Goal: Obtain resource: Obtain resource

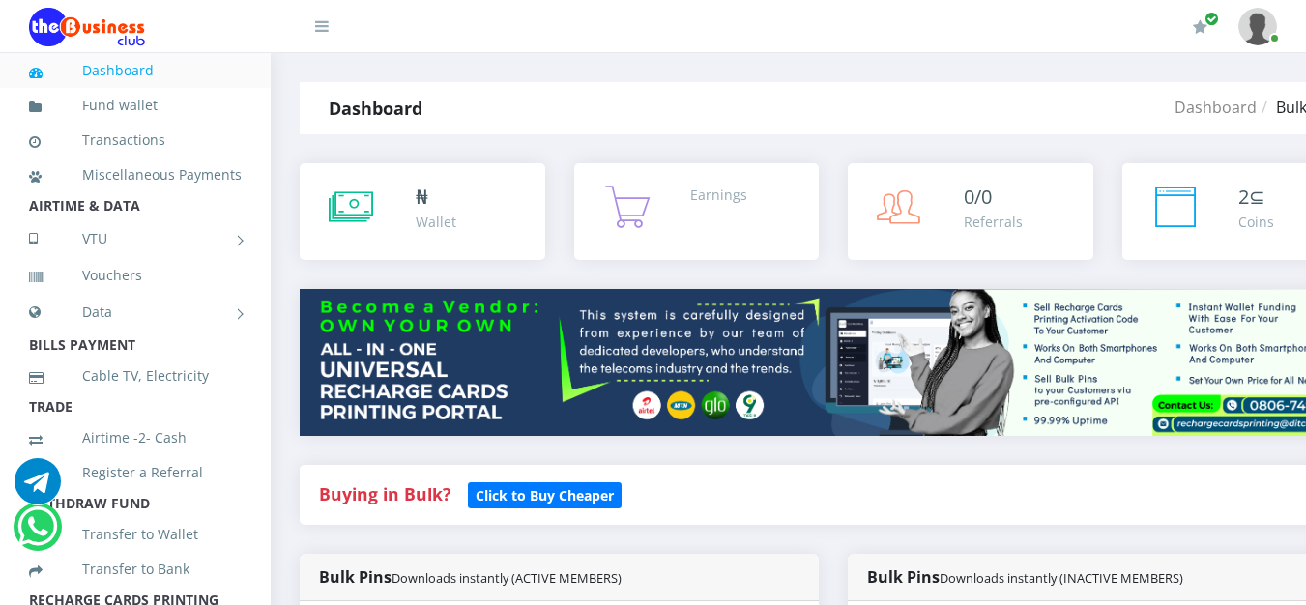
select select "MTN"
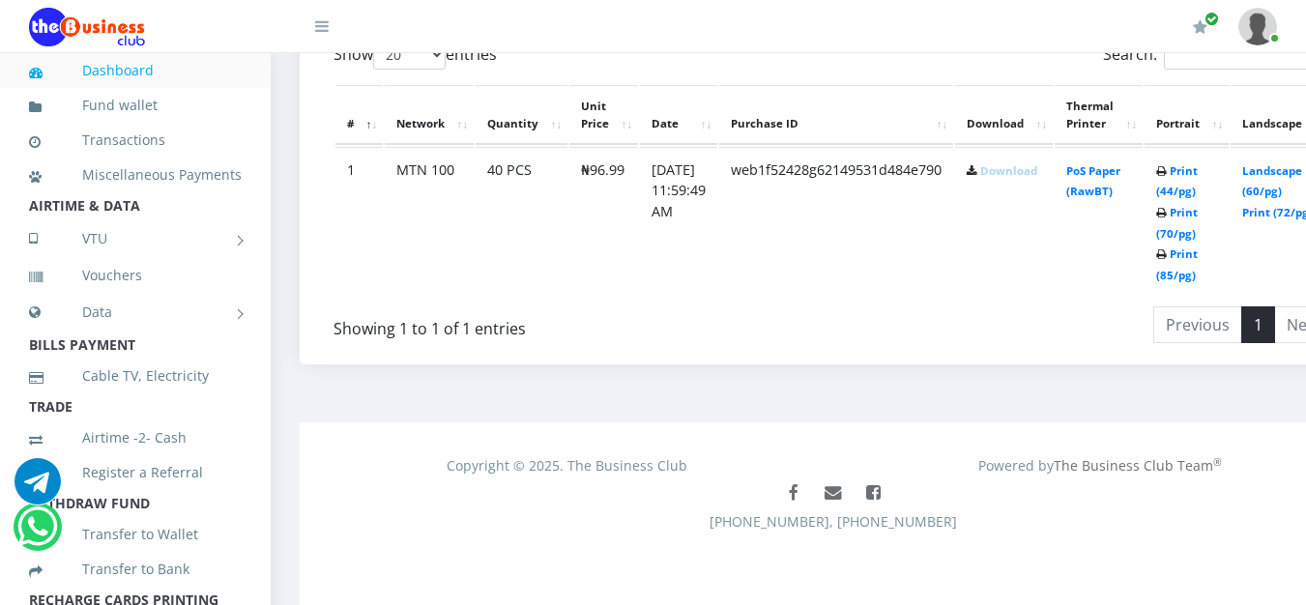
drag, startPoint x: 1035, startPoint y: 172, endPoint x: 1009, endPoint y: 161, distance: 28.2
click at [1035, 172] on link "Download" at bounding box center [1008, 170] width 57 height 14
click at [977, 169] on icon at bounding box center [972, 172] width 11 height 12
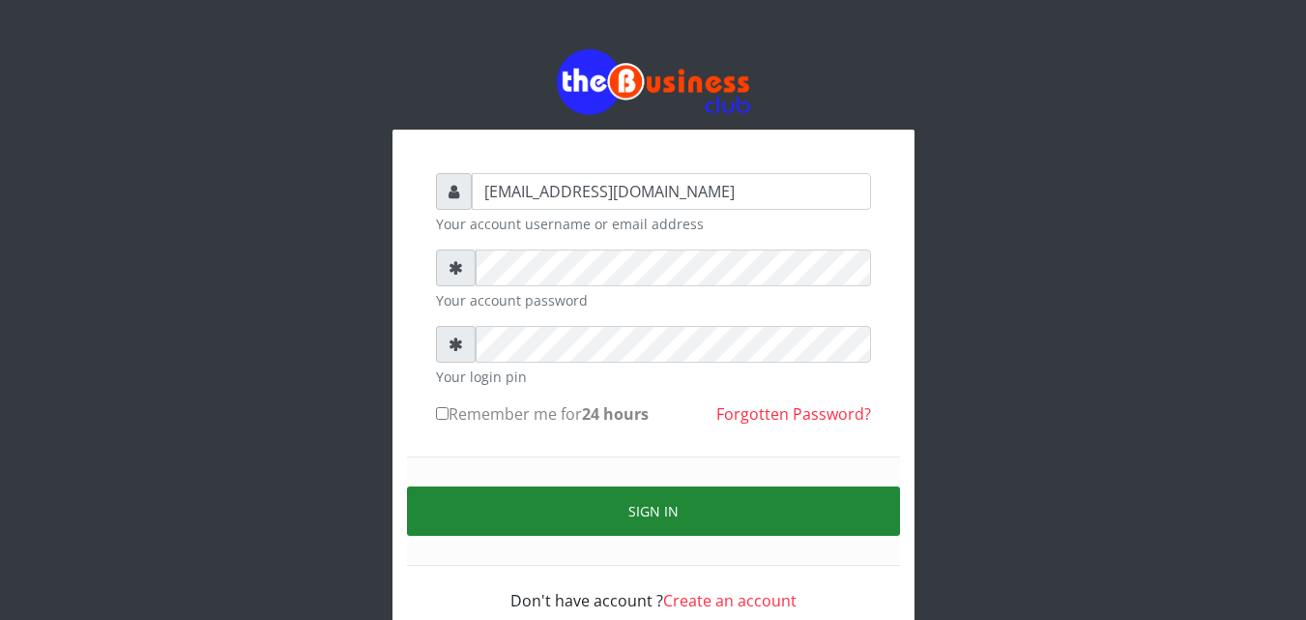
drag, startPoint x: 464, startPoint y: 478, endPoint x: 468, endPoint y: 528, distance: 50.4
click at [464, 479] on div "Sign in" at bounding box center [653, 510] width 493 height 109
click at [469, 532] on button "Sign in" at bounding box center [653, 510] width 493 height 49
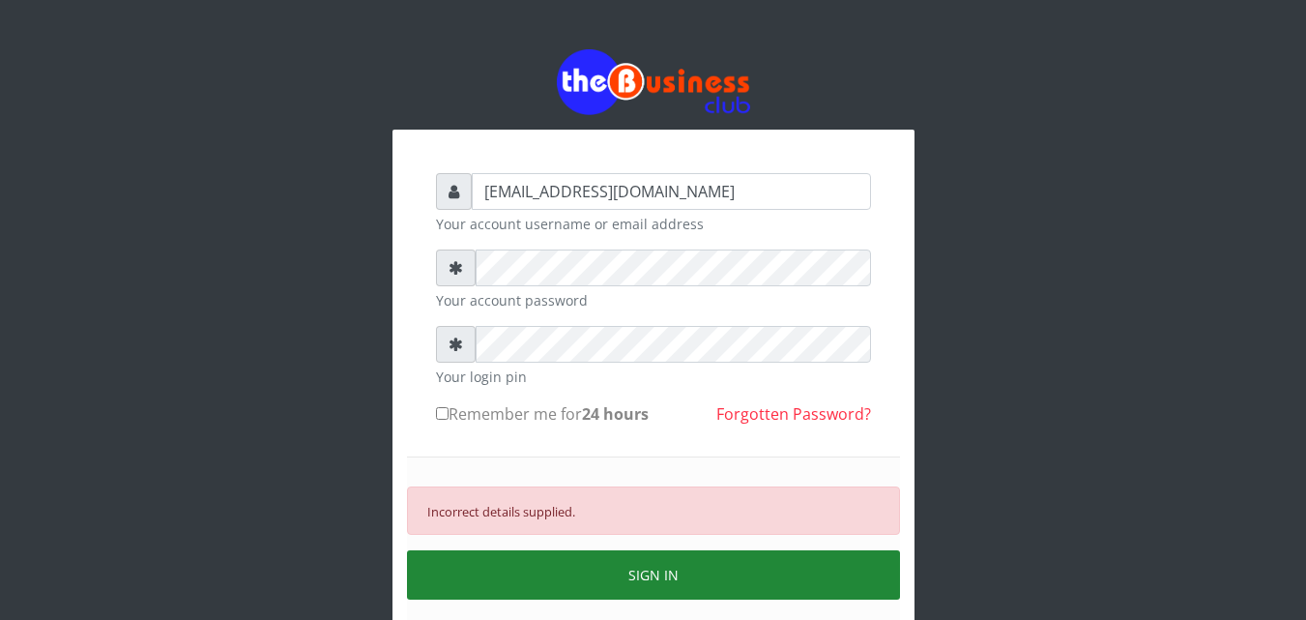
click at [570, 588] on button "SIGN IN" at bounding box center [653, 574] width 493 height 49
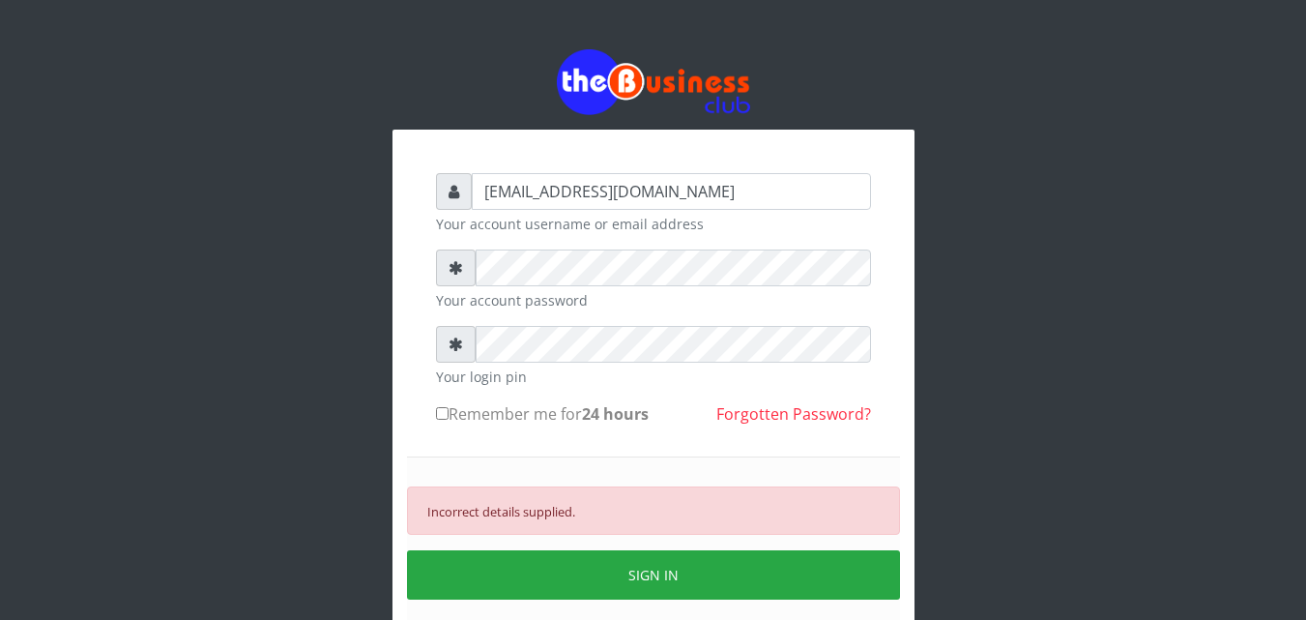
click at [566, 582] on button "SIGN IN" at bounding box center [653, 574] width 493 height 49
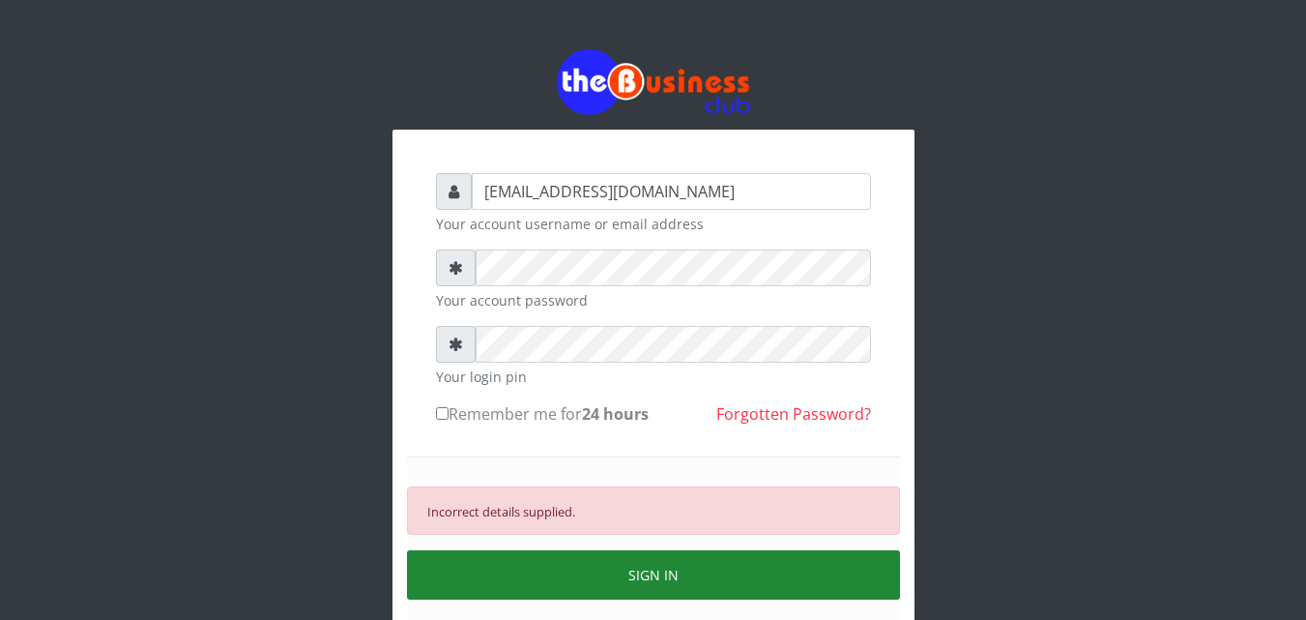
click at [558, 580] on button "SIGN IN" at bounding box center [653, 574] width 493 height 49
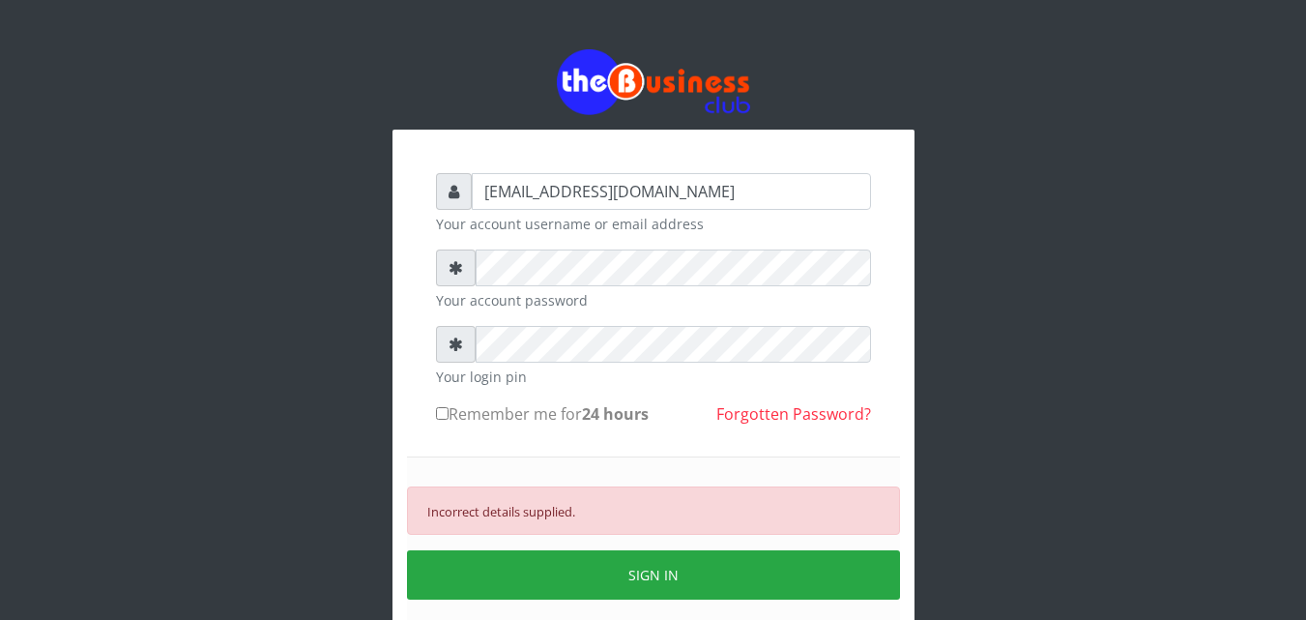
click at [454, 345] on icon at bounding box center [456, 343] width 14 height 15
drag, startPoint x: 454, startPoint y: 345, endPoint x: 403, endPoint y: 411, distance: 83.3
click at [403, 411] on div "omodaraoluwabukola7@gmail.com Your account username or email address Your accou…" at bounding box center [653, 420] width 522 height 580
click at [447, 273] on div at bounding box center [456, 267] width 40 height 37
drag, startPoint x: 447, startPoint y: 273, endPoint x: 414, endPoint y: 296, distance: 40.2
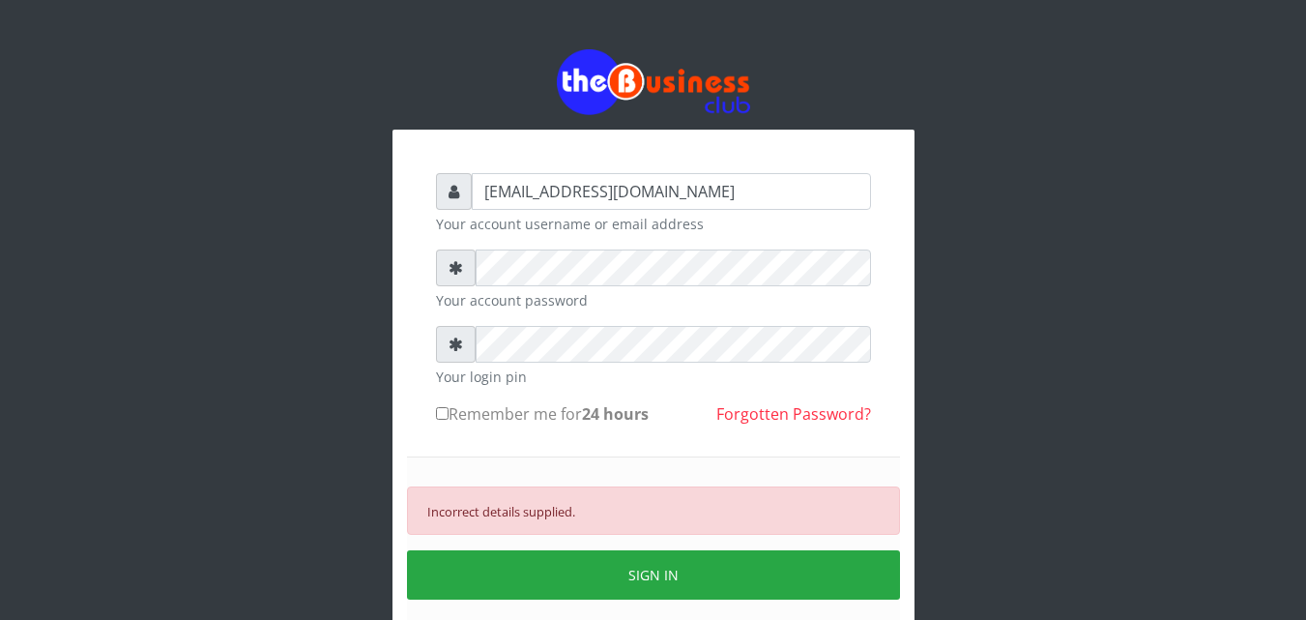
click at [414, 296] on div "omodaraoluwabukola7@gmail.com Your account username or email address Your accou…" at bounding box center [653, 420] width 522 height 580
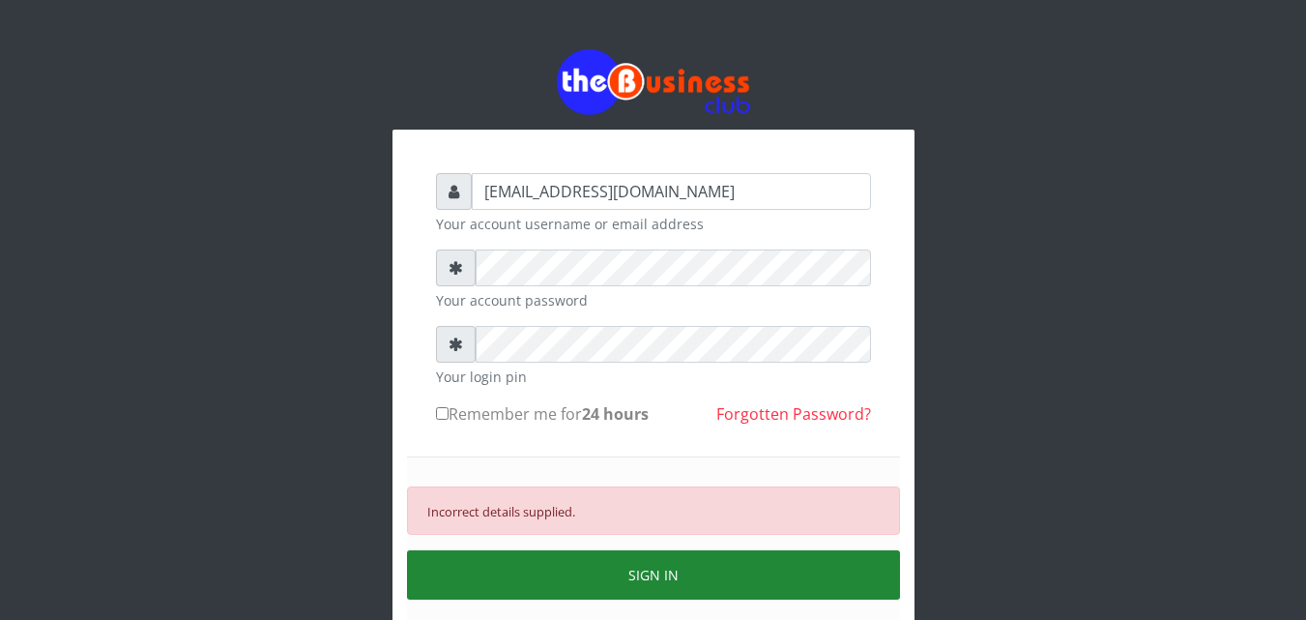
click at [557, 584] on button "SIGN IN" at bounding box center [653, 574] width 493 height 49
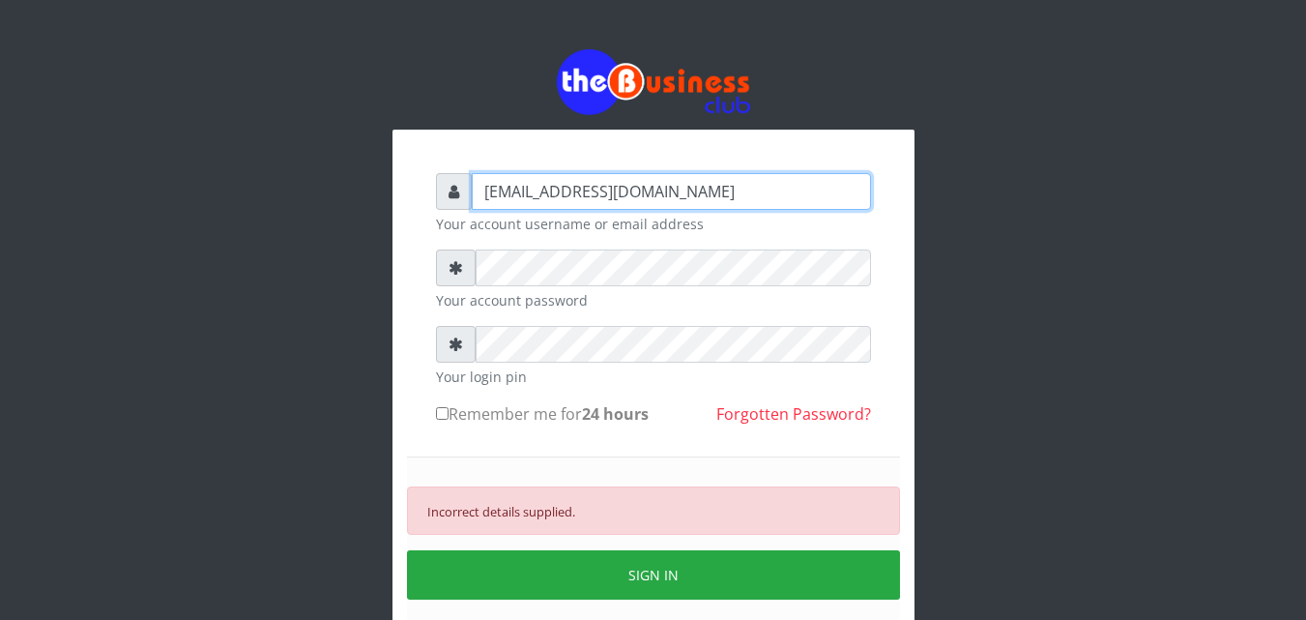
click at [793, 179] on input "omodaraoluwabukola7@gmail.com" at bounding box center [671, 191] width 399 height 37
type input "o"
type input "omodaraoluwabukola7@gmail.com"
click at [545, 602] on div "Incorrect details supplied. SIGN IN" at bounding box center [653, 542] width 493 height 173
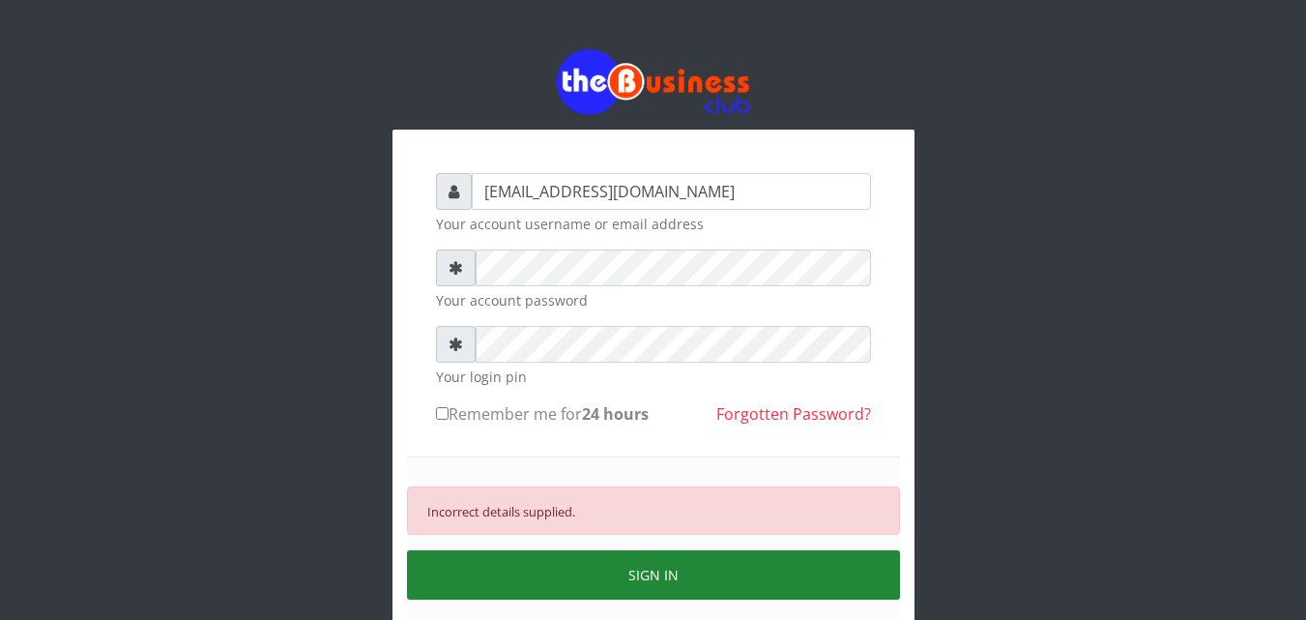
click at [605, 582] on button "SIGN IN" at bounding box center [653, 574] width 493 height 49
click at [602, 565] on button "SIGN IN" at bounding box center [653, 574] width 493 height 49
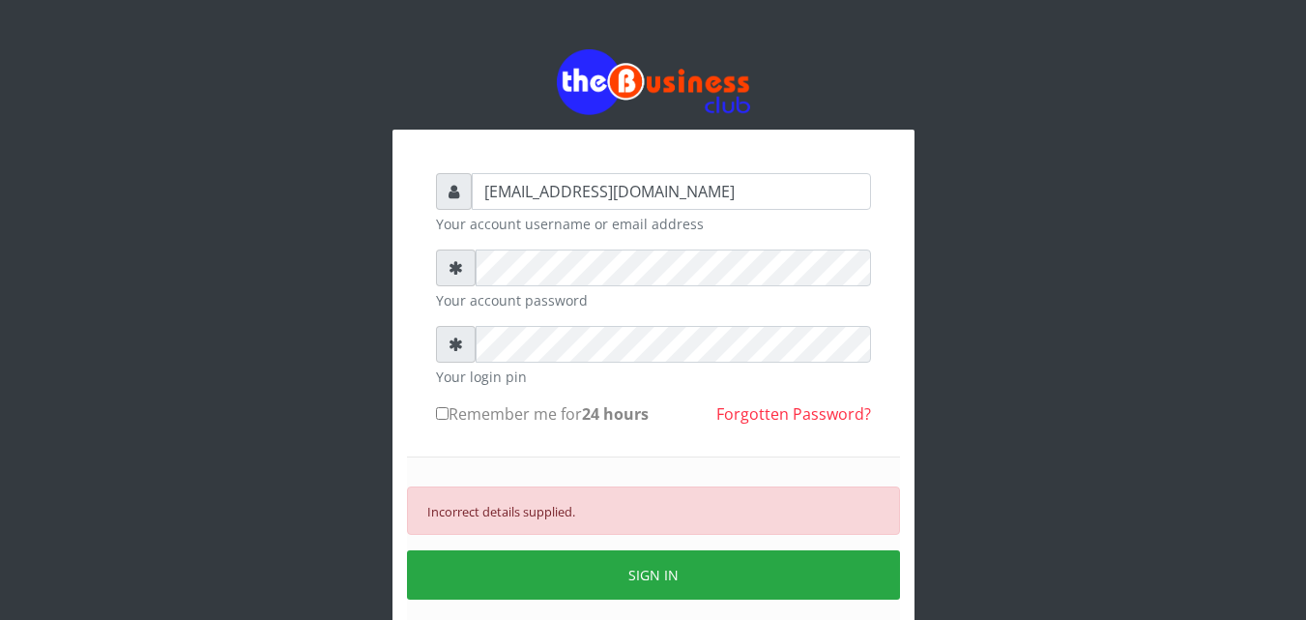
click at [225, 214] on div "omodaraoluwabukola7@gmail.com Your account username or email address Your accou…" at bounding box center [653, 379] width 1102 height 759
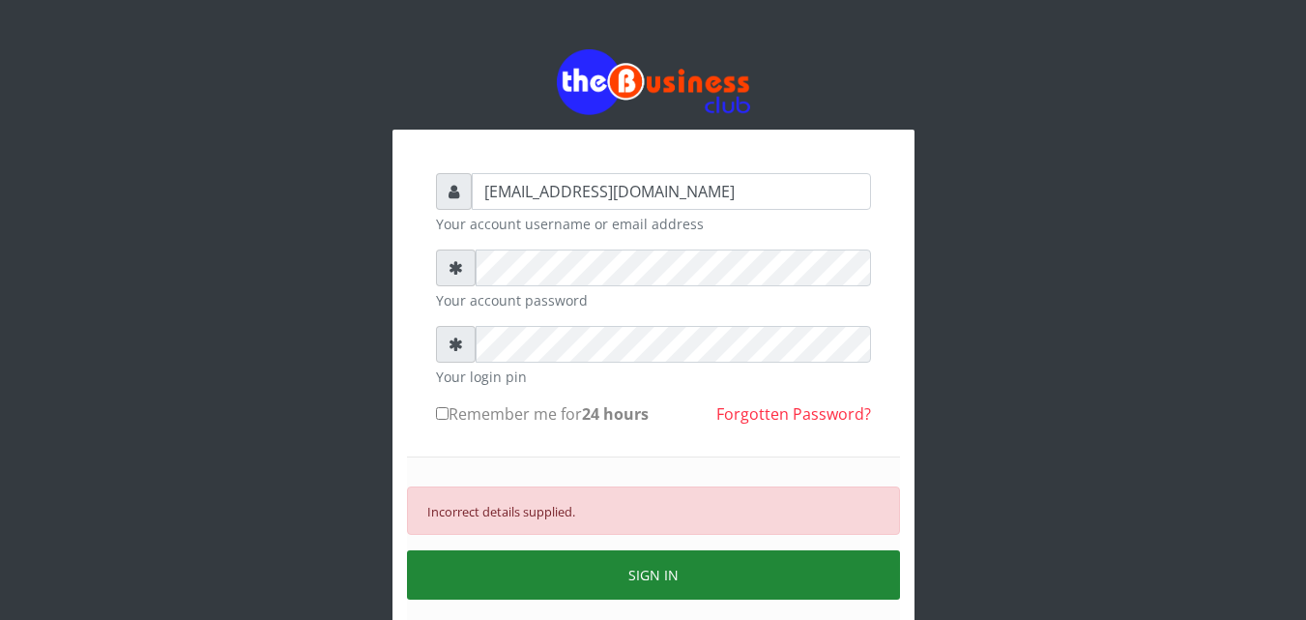
click at [605, 579] on button "SIGN IN" at bounding box center [653, 574] width 493 height 49
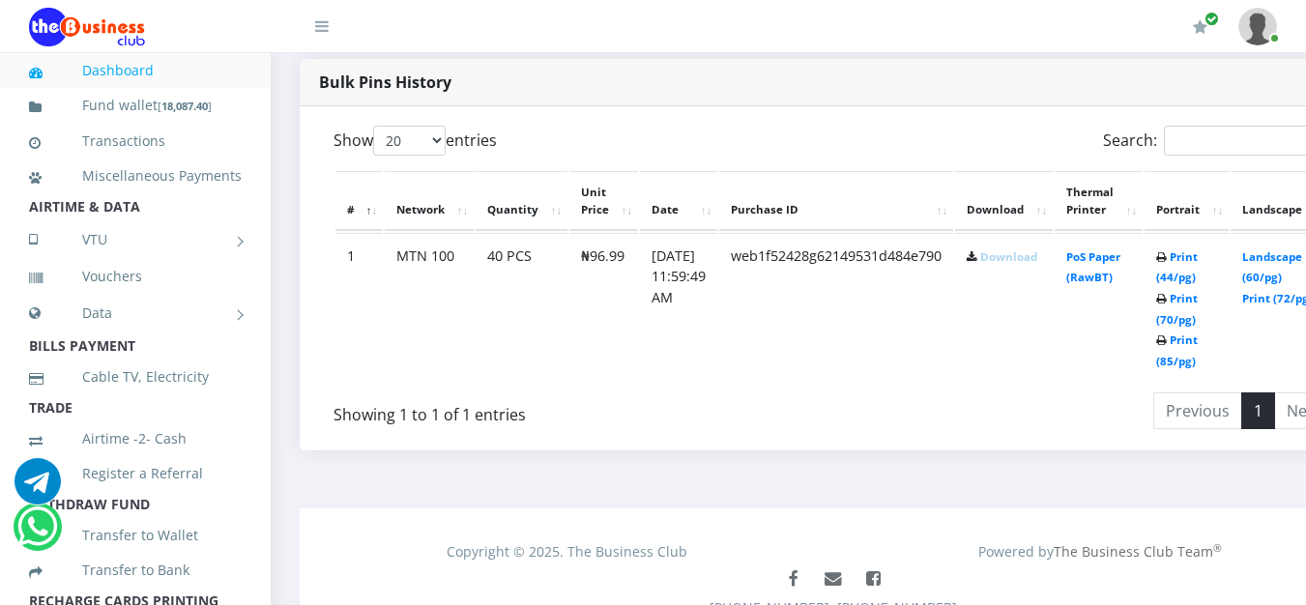
scroll to position [1058, 0]
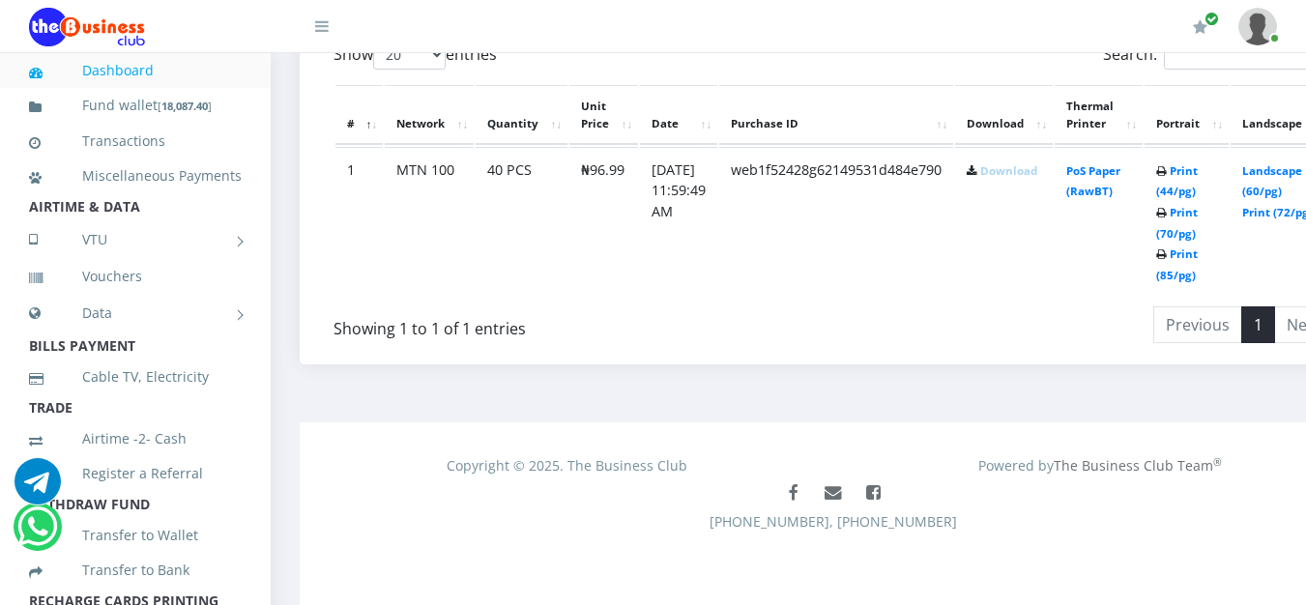
click at [1017, 171] on link "Download" at bounding box center [1008, 170] width 57 height 14
click at [866, 313] on ul "Previous 1 Next" at bounding box center [1049, 324] width 568 height 37
click at [1275, 336] on link "1" at bounding box center [1258, 324] width 34 height 37
click at [1048, 104] on th "Download" at bounding box center [1004, 115] width 98 height 60
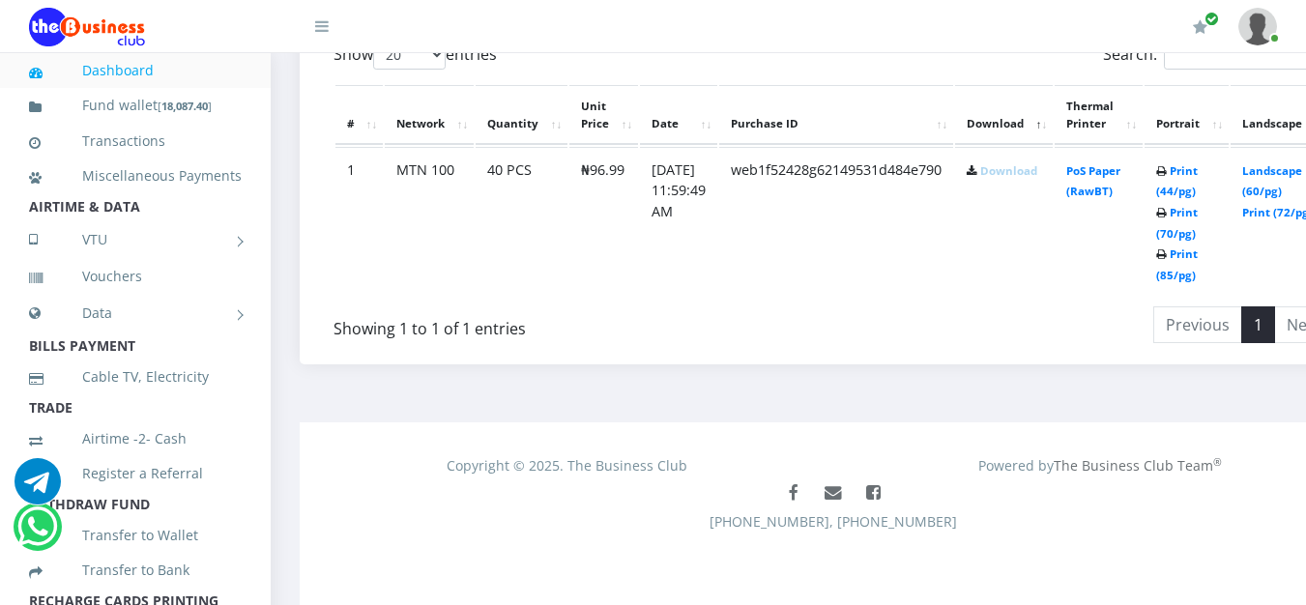
drag, startPoint x: 1212, startPoint y: 1, endPoint x: 786, endPoint y: 478, distance: 639.4
click at [786, 478] on div "Facebook Mail Facebook [PHONE_NUMBER], [PHONE_NUMBER]" at bounding box center [833, 524] width 1037 height 97
click at [1299, 120] on th "Landscape" at bounding box center [1281, 115] width 101 height 60
click at [1275, 326] on link "1" at bounding box center [1258, 324] width 34 height 37
click at [1228, 331] on li "Previous" at bounding box center [1197, 324] width 89 height 37
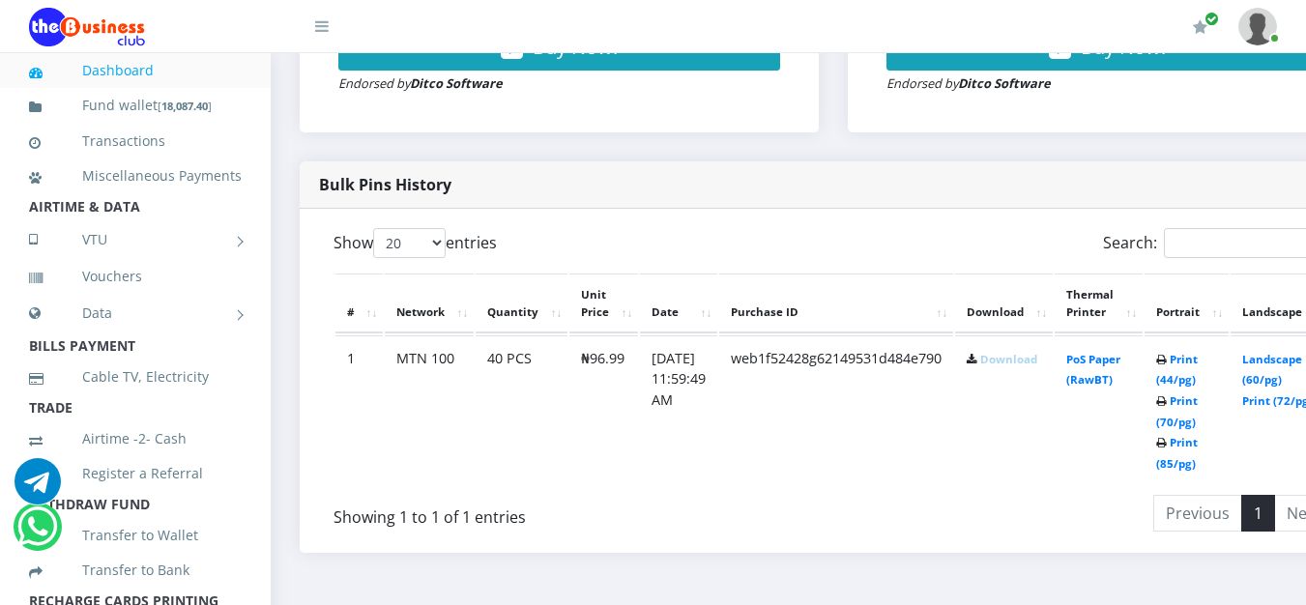
scroll to position [961, 0]
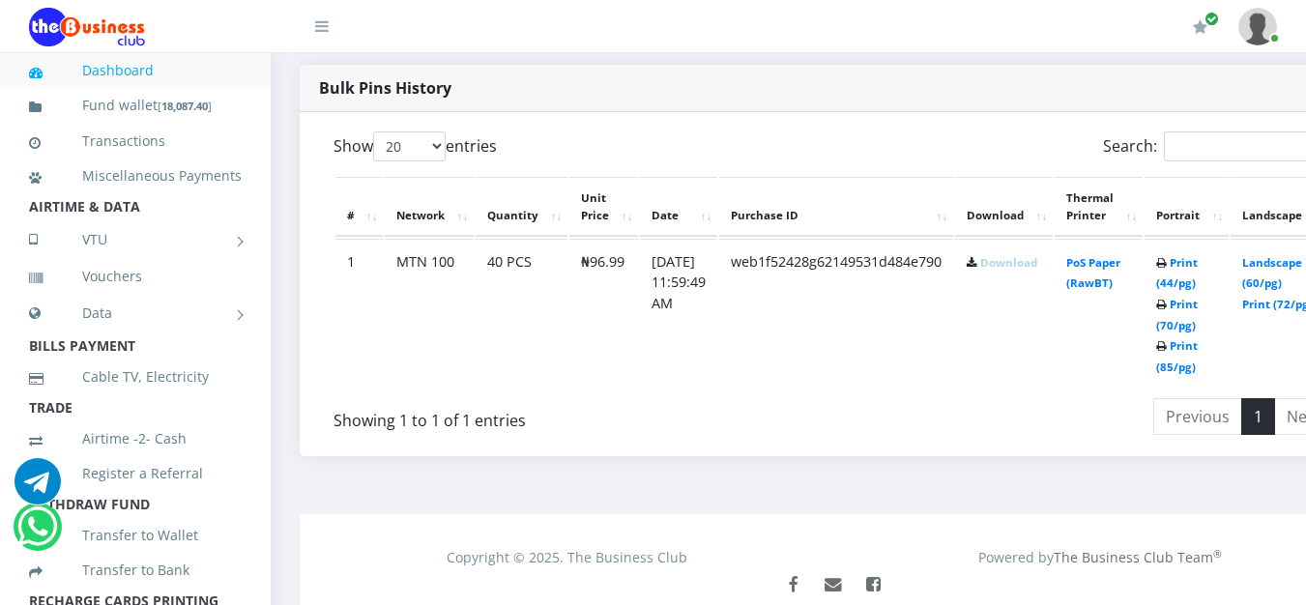
click at [977, 270] on icon at bounding box center [972, 264] width 11 height 12
